Goal: Information Seeking & Learning: Learn about a topic

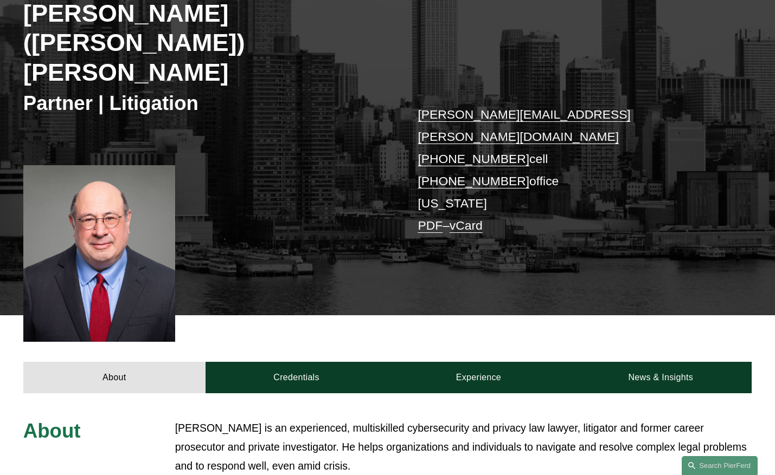
scroll to position [307, 0]
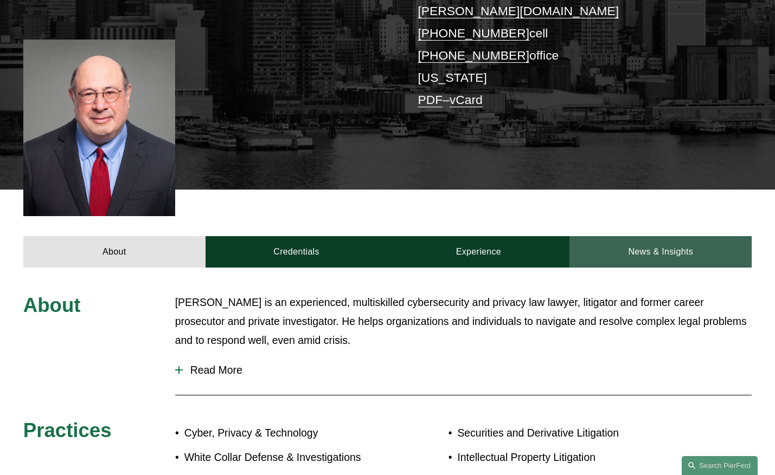
click at [664, 236] on link "News & Insights" at bounding box center [660, 251] width 182 height 31
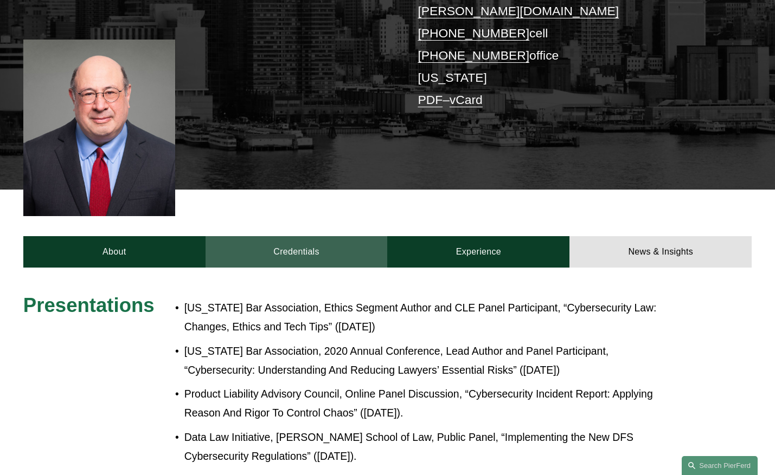
click at [283, 236] on link "Credentials" at bounding box center [296, 251] width 182 height 31
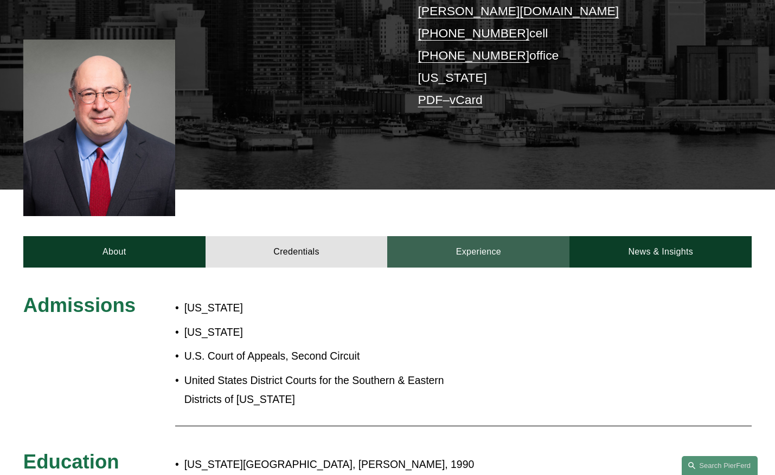
click at [443, 236] on link "Experience" at bounding box center [478, 251] width 182 height 31
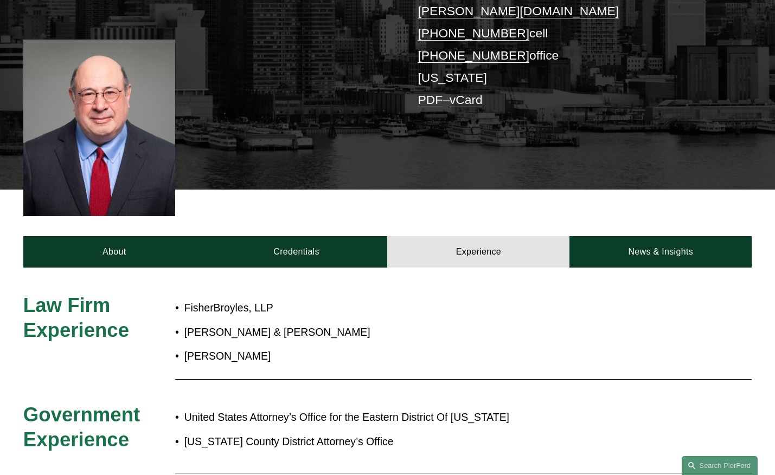
scroll to position [0, 0]
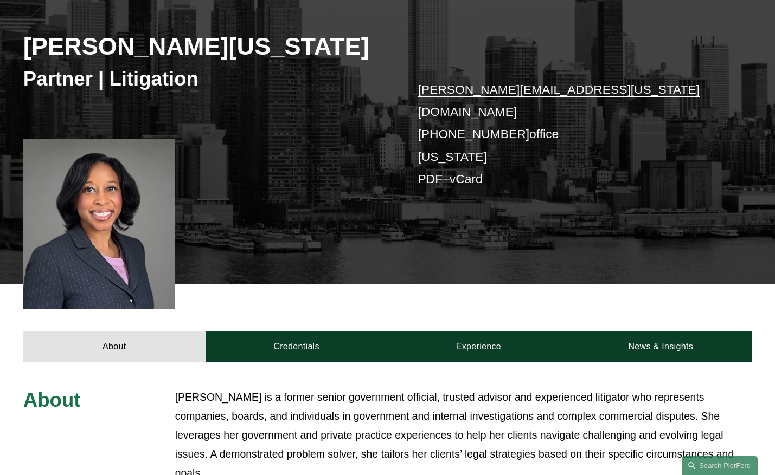
scroll to position [174, 0]
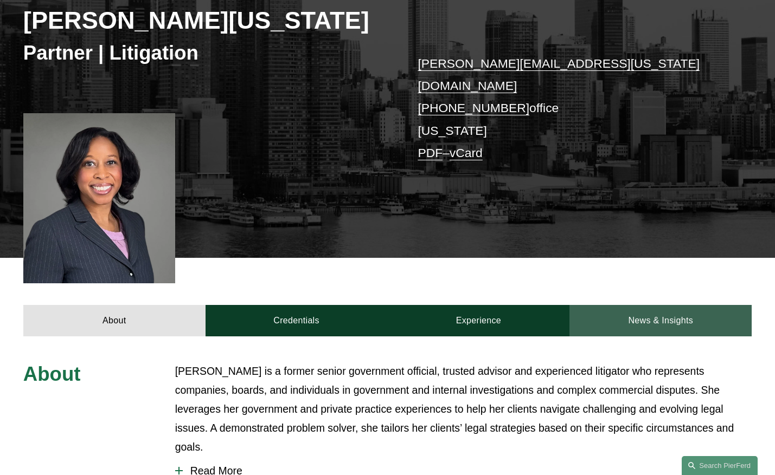
click at [662, 307] on link "News & Insights" at bounding box center [660, 320] width 182 height 31
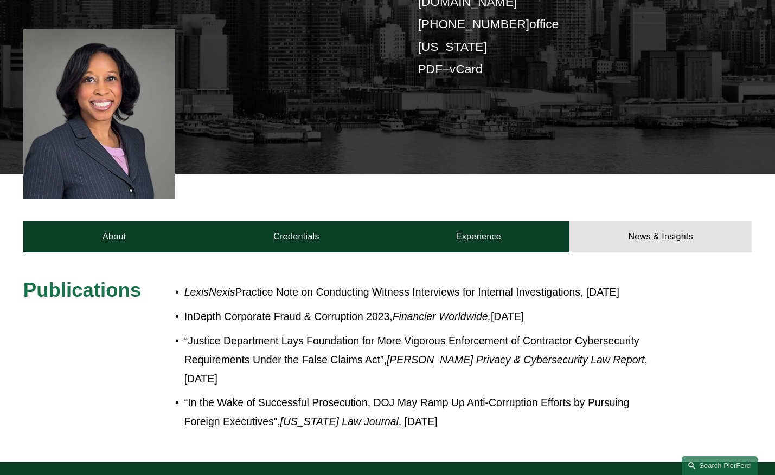
scroll to position [268, 0]
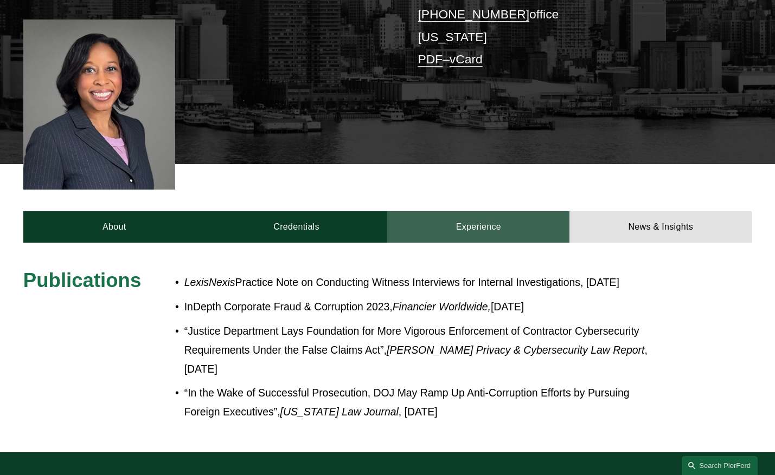
click at [472, 211] on link "Experience" at bounding box center [478, 226] width 182 height 31
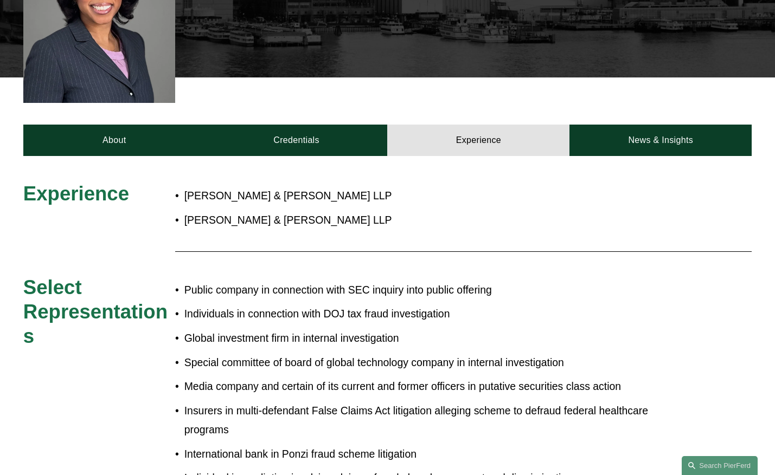
scroll to position [376, 0]
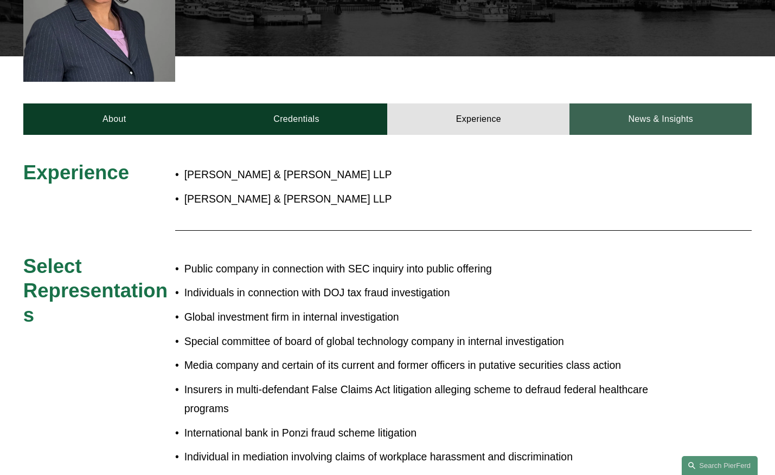
click at [638, 104] on link "News & Insights" at bounding box center [660, 119] width 182 height 31
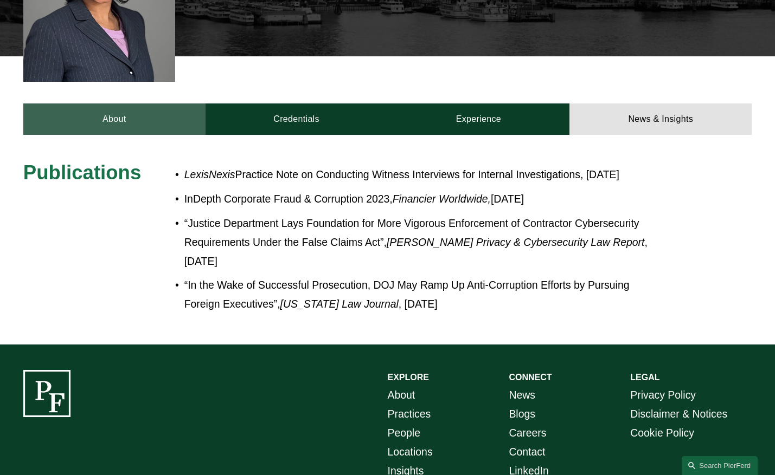
click at [118, 104] on link "About" at bounding box center [114, 119] width 182 height 31
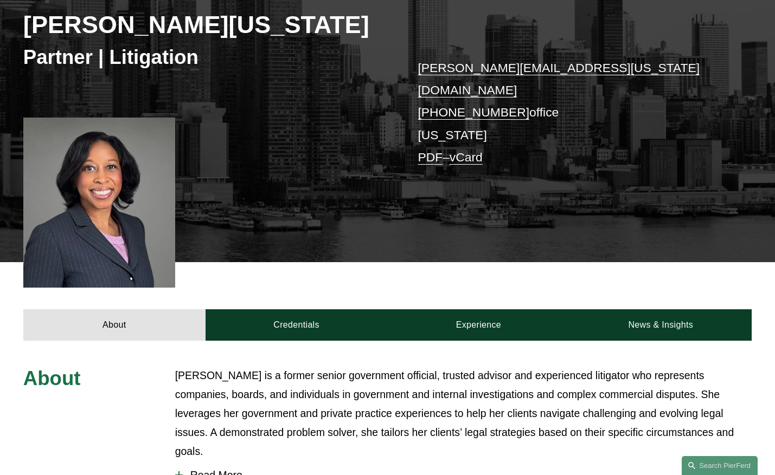
scroll to position [0, 0]
